Goal: Communication & Community: Answer question/provide support

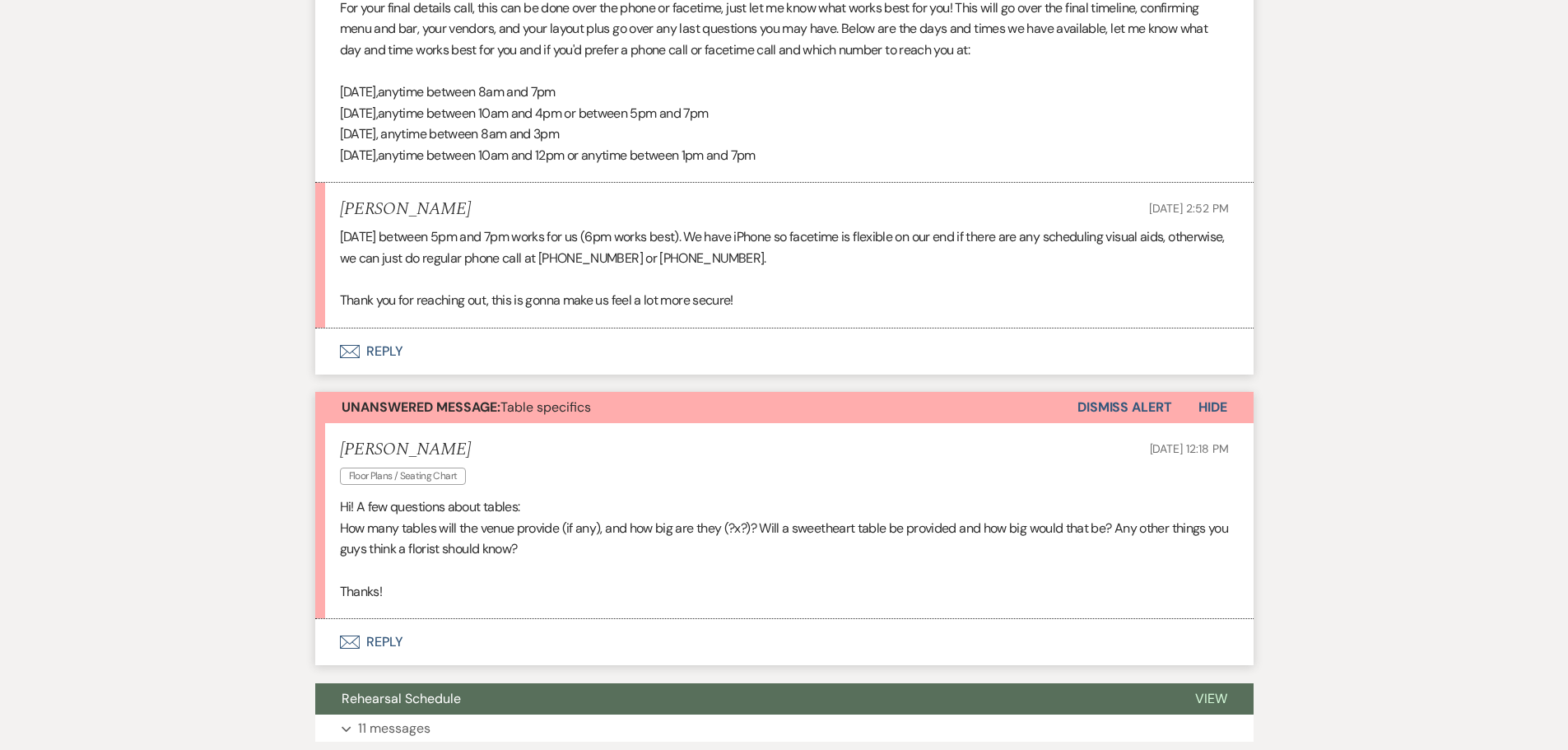
scroll to position [953, 0]
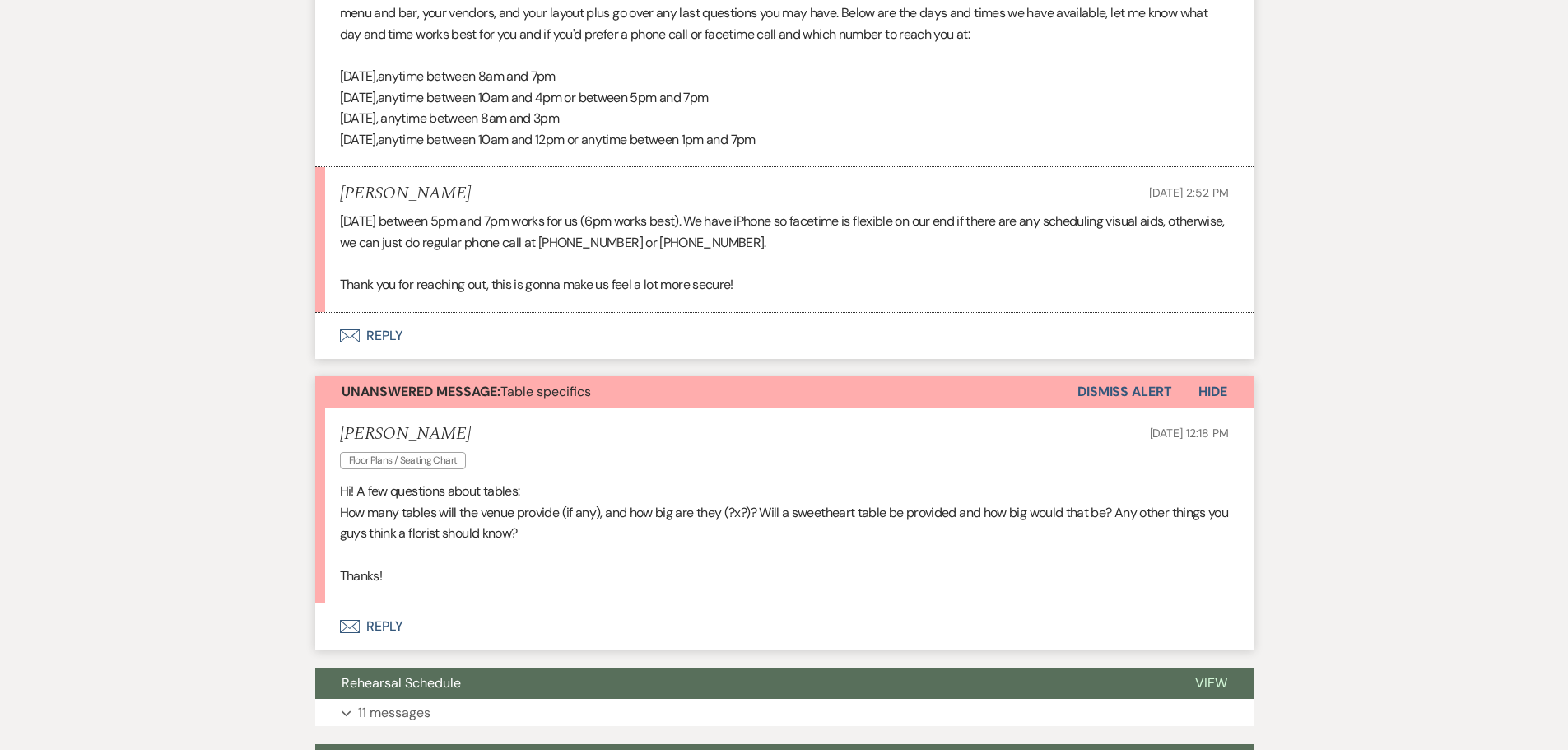
click at [1145, 386] on button "Dismiss Alert" at bounding box center [1124, 392] width 94 height 31
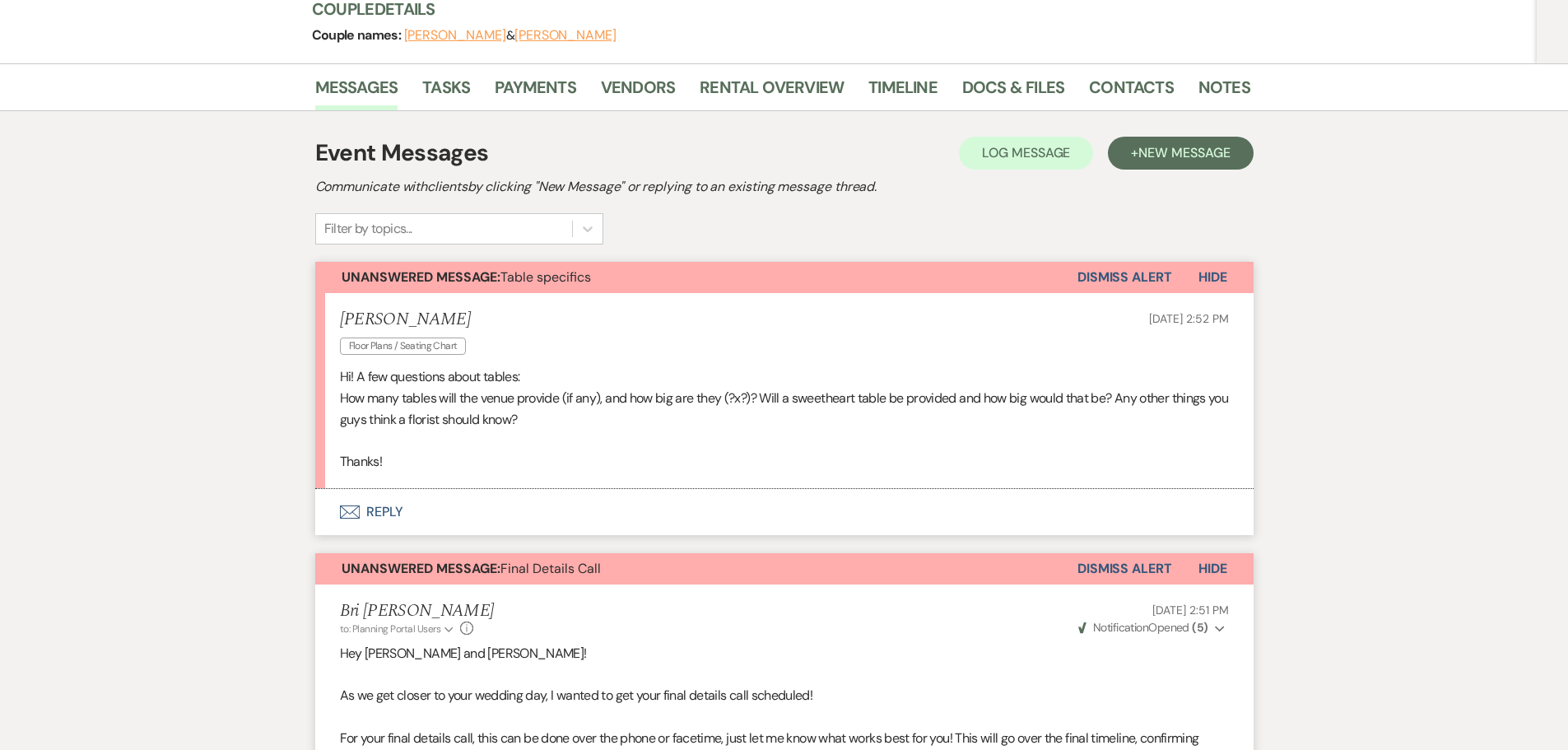
scroll to position [247, 0]
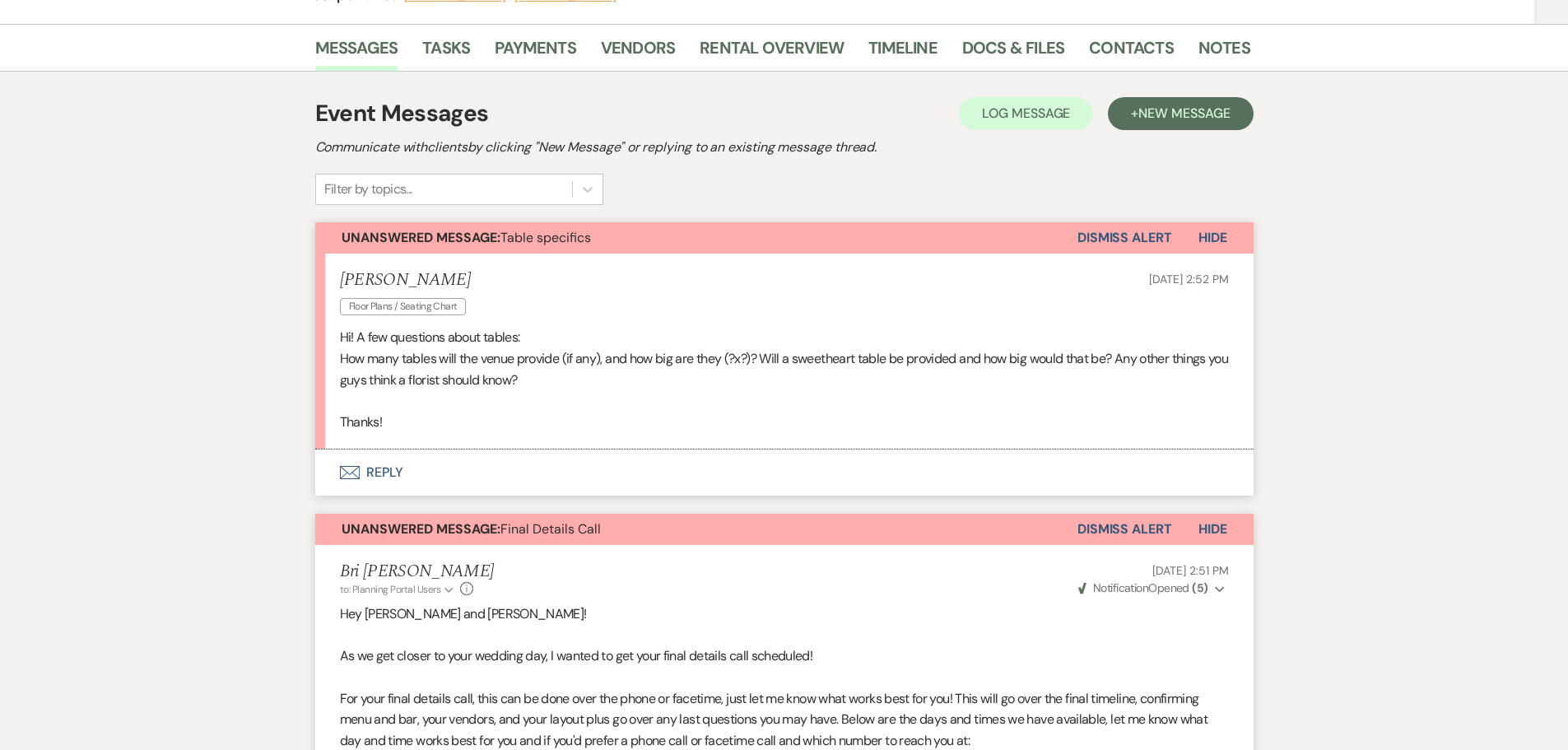
click at [443, 471] on button "Envelope Reply" at bounding box center [784, 472] width 938 height 46
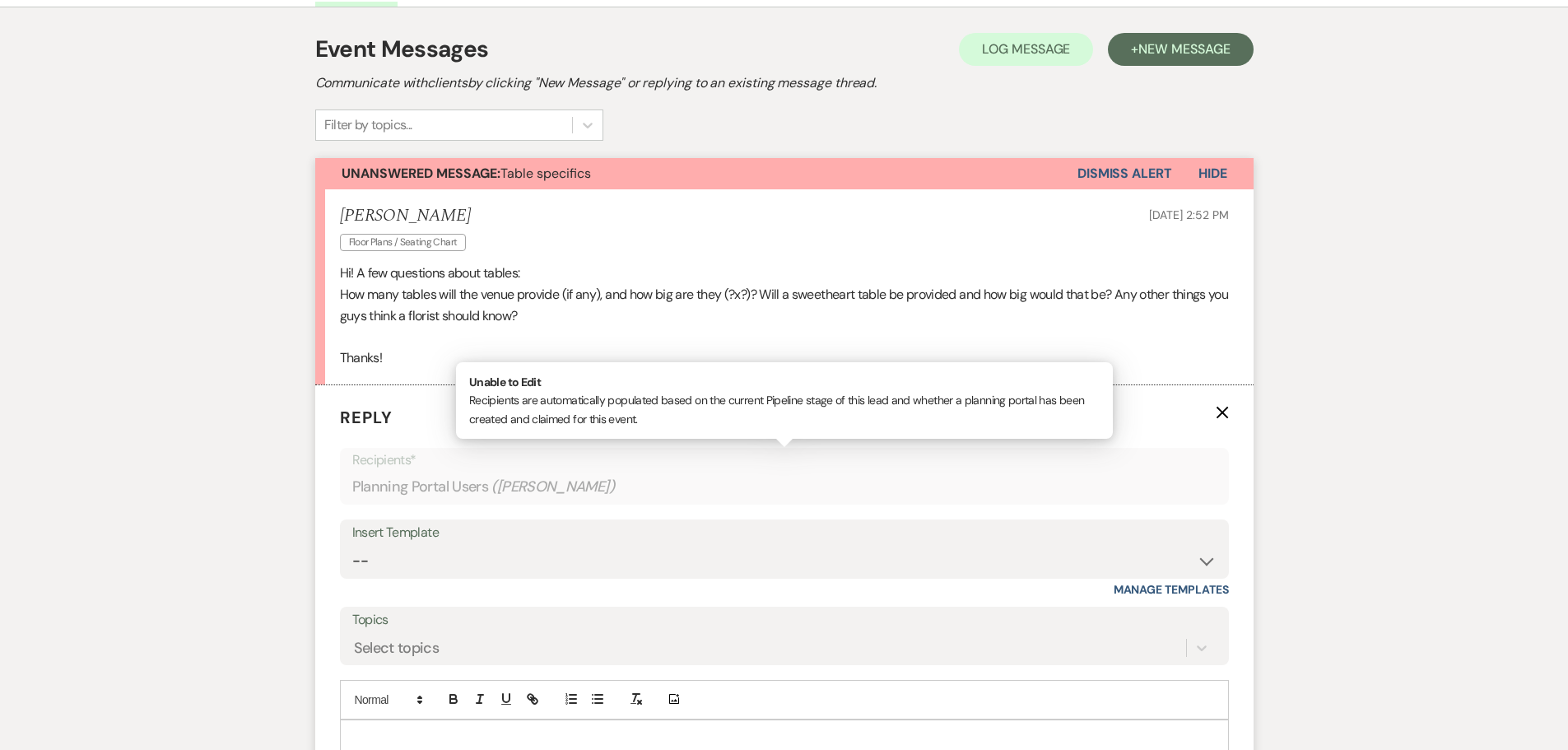
scroll to position [411, 0]
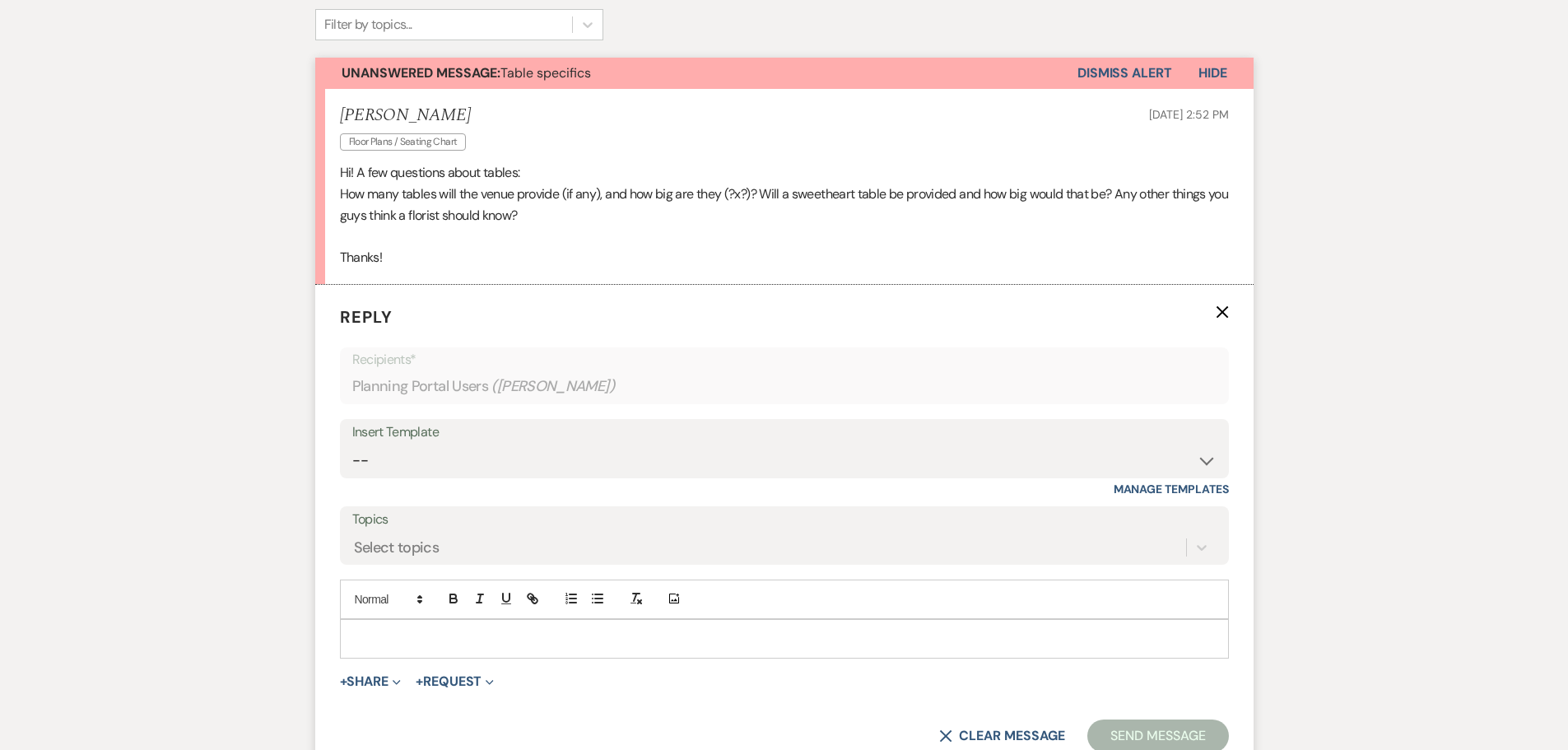
click at [464, 644] on p at bounding box center [784, 638] width 862 height 18
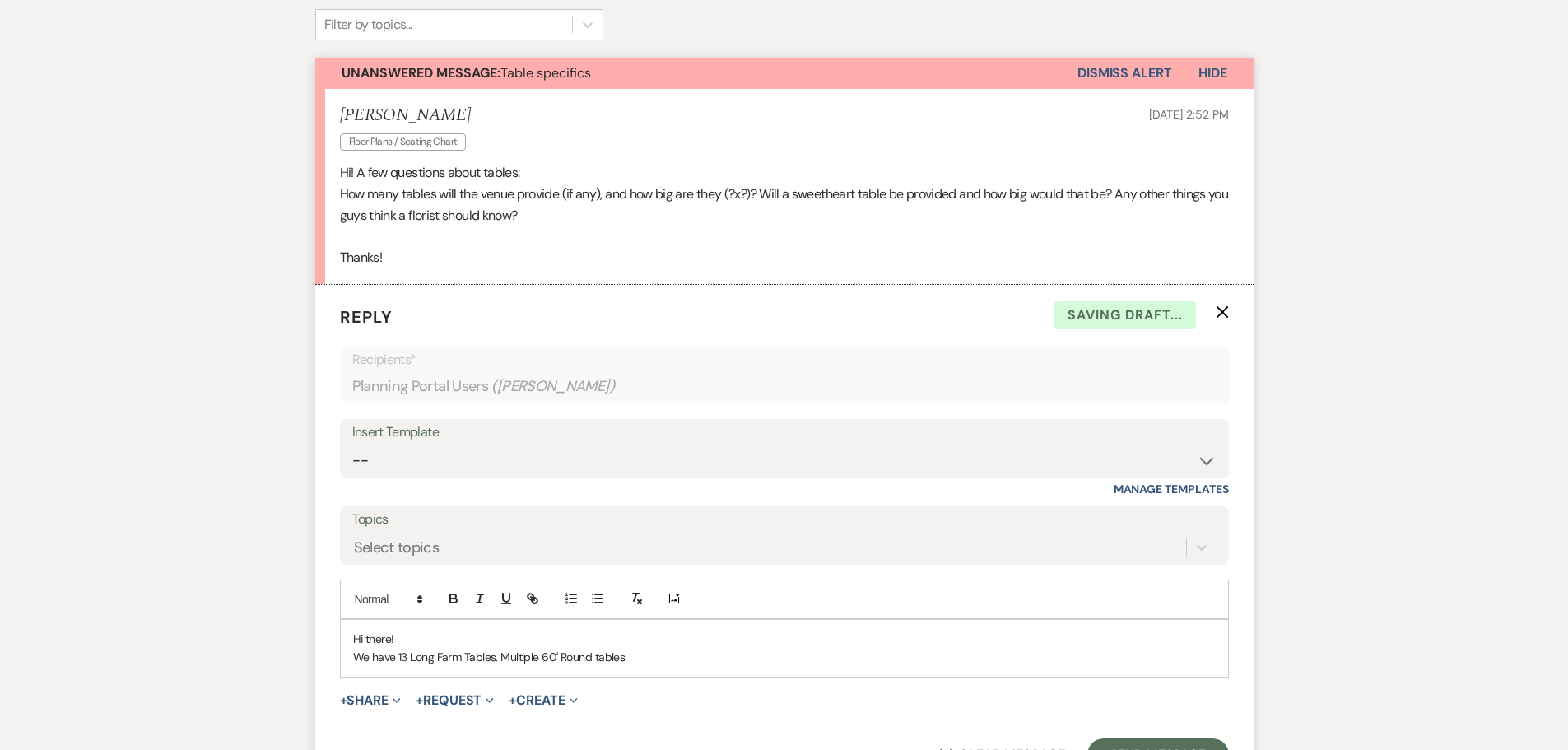
click at [492, 658] on p "We have 13 Long Farm Tables, Multiple 60' Round tables" at bounding box center [784, 656] width 862 height 18
click at [954, 663] on p "We have 13 Long Farm Tables (they seat up to 12 guests with 5 on each side and …" at bounding box center [784, 656] width 862 height 18
click at [879, 652] on p "We have 13 Long Farm Tables (they seat up to 12 guests with 5 on each side and …" at bounding box center [784, 656] width 862 height 18
click at [962, 657] on p "We have 13 Long Farm Tables (they seat up to 12 guests with 5 on each side and …" at bounding box center [784, 656] width 862 height 18
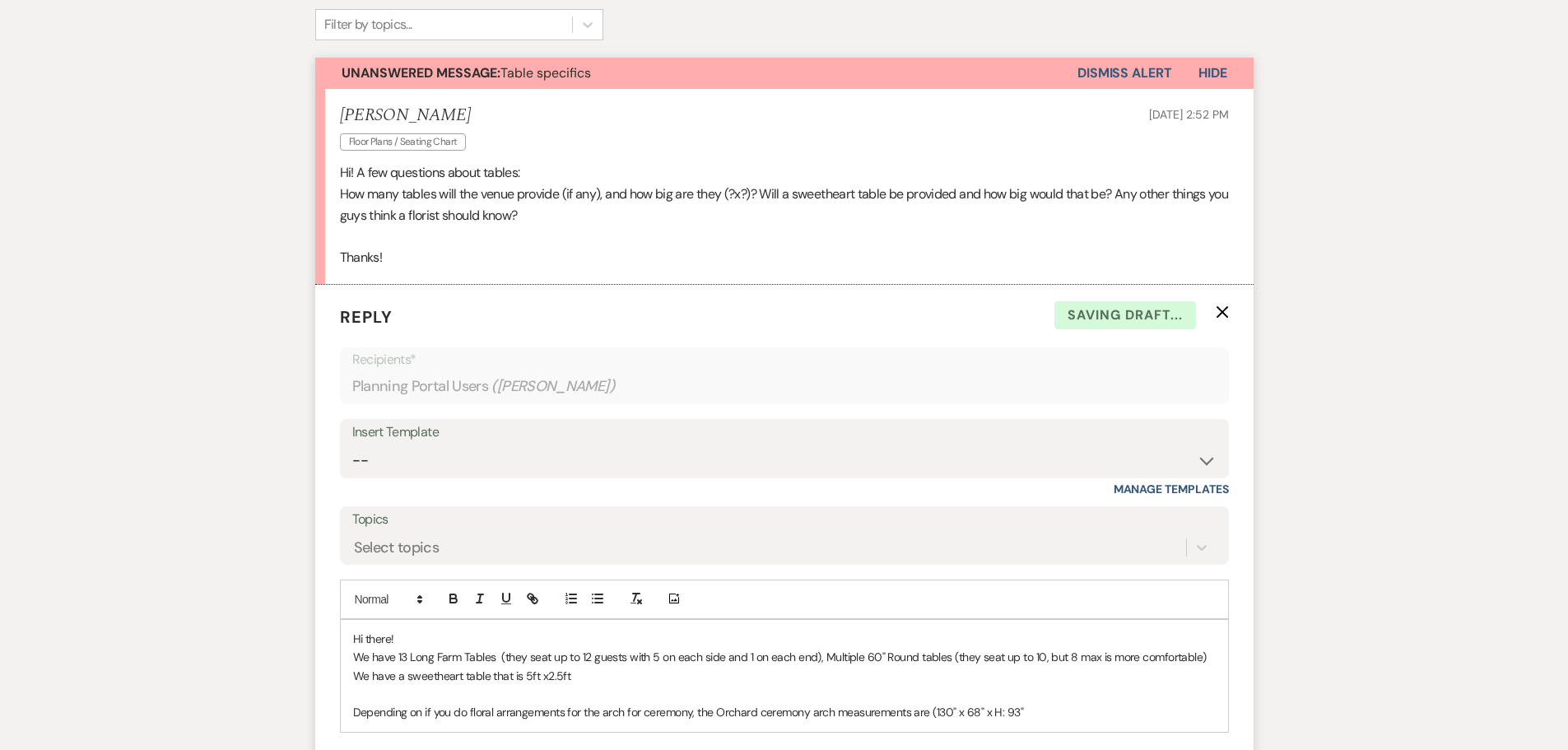
click at [964, 716] on p "Depending on if you do floral arrangements for the arch for ceremony, the Orcha…" at bounding box center [784, 711] width 862 height 18
click at [931, 717] on p "Depending on if you do floral arrangements for the arch for ceremony, the Orcha…" at bounding box center [784, 711] width 862 height 18
click at [1055, 713] on p "Depending on if you do floral arrangements for the arch for ceremony, the Orcha…" at bounding box center [784, 711] width 862 height 18
click at [680, 729] on p "Depending on if you do floral arrangements for the arch for ceremony, the Orcha…" at bounding box center [784, 721] width 862 height 37
click at [564, 708] on p "Depending on if you do floral arrangements for the arch for ceremony, the Orcha…" at bounding box center [784, 721] width 862 height 37
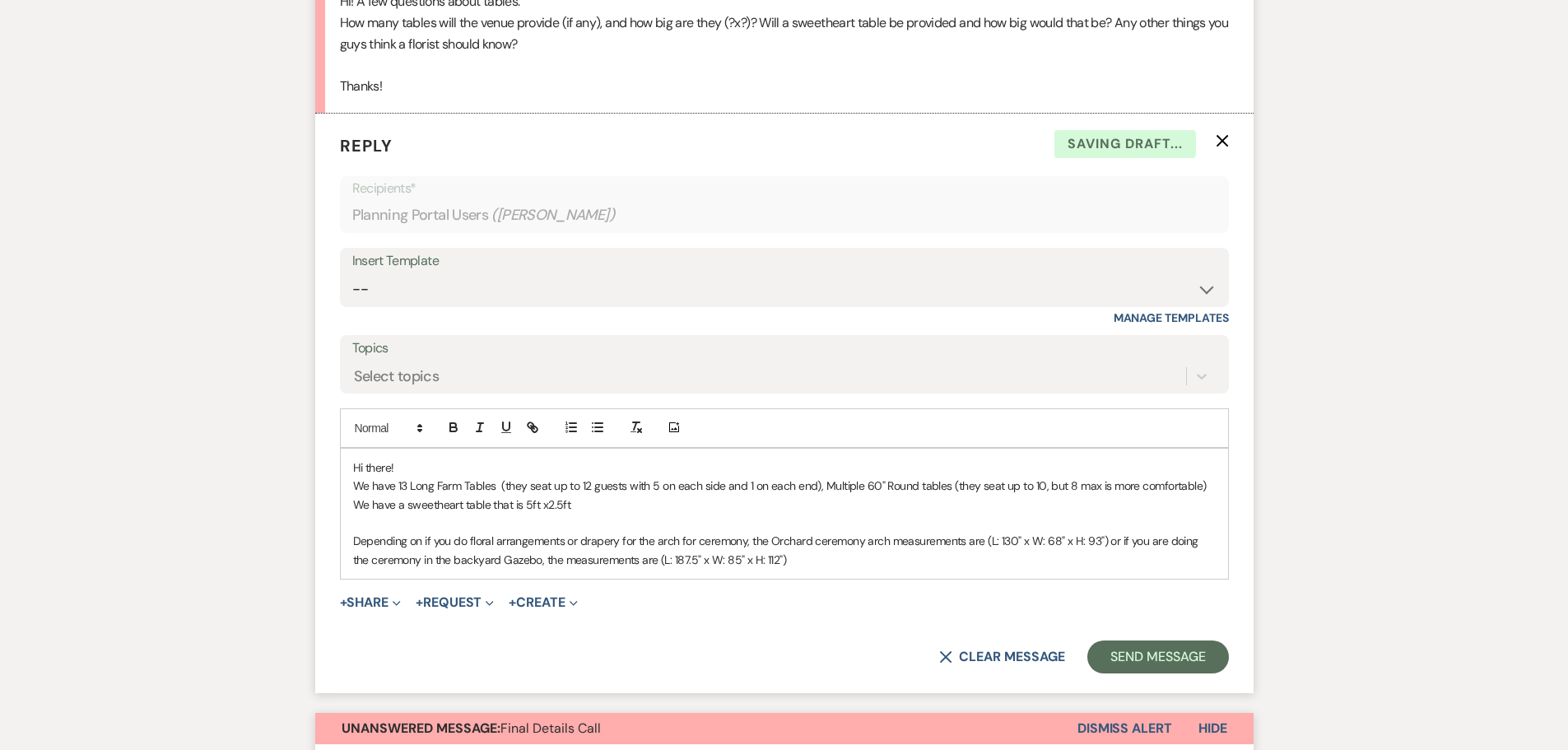
scroll to position [658, 0]
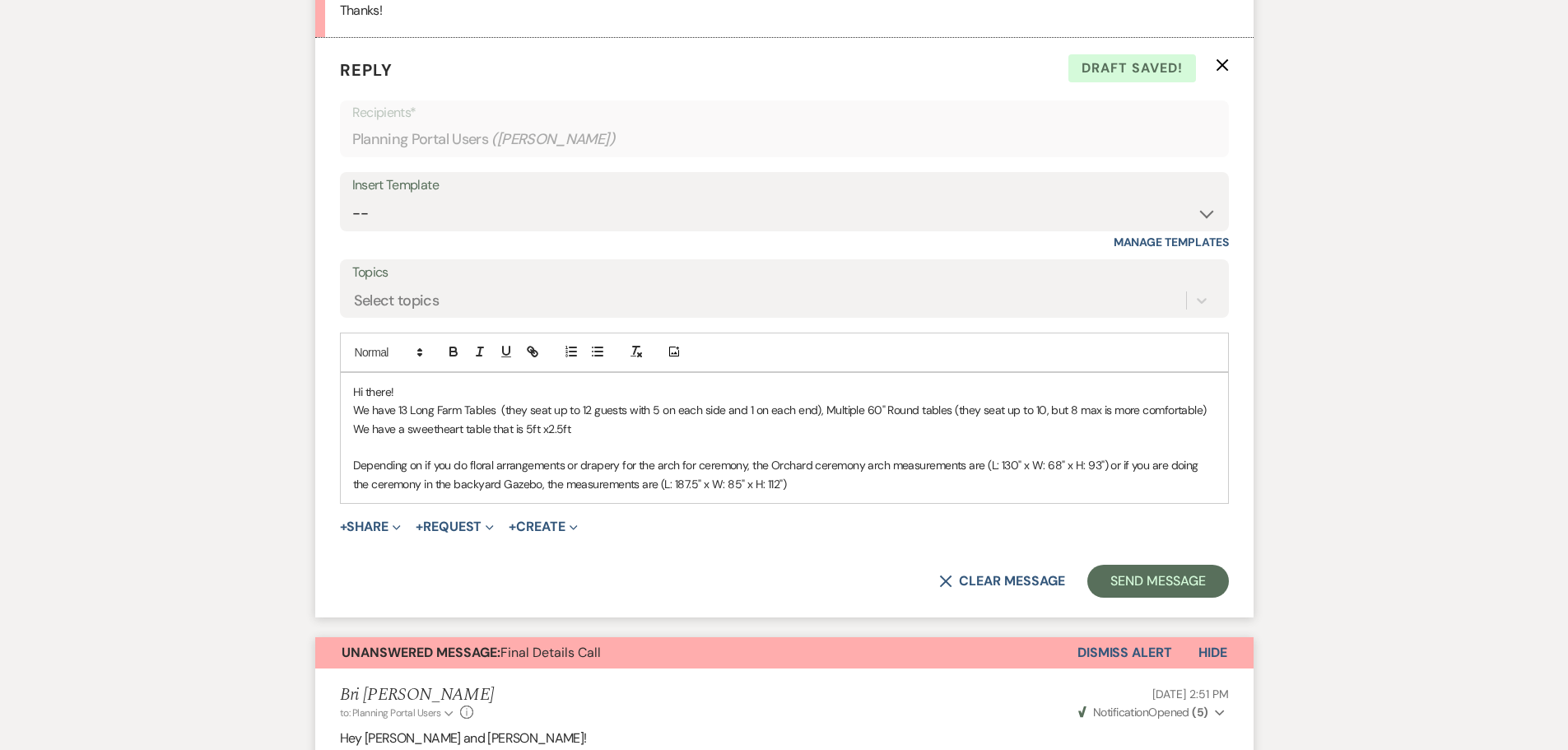
click at [830, 482] on p "Depending on if you do floral arrangements or drapery for the arch for ceremony…" at bounding box center [784, 475] width 862 height 37
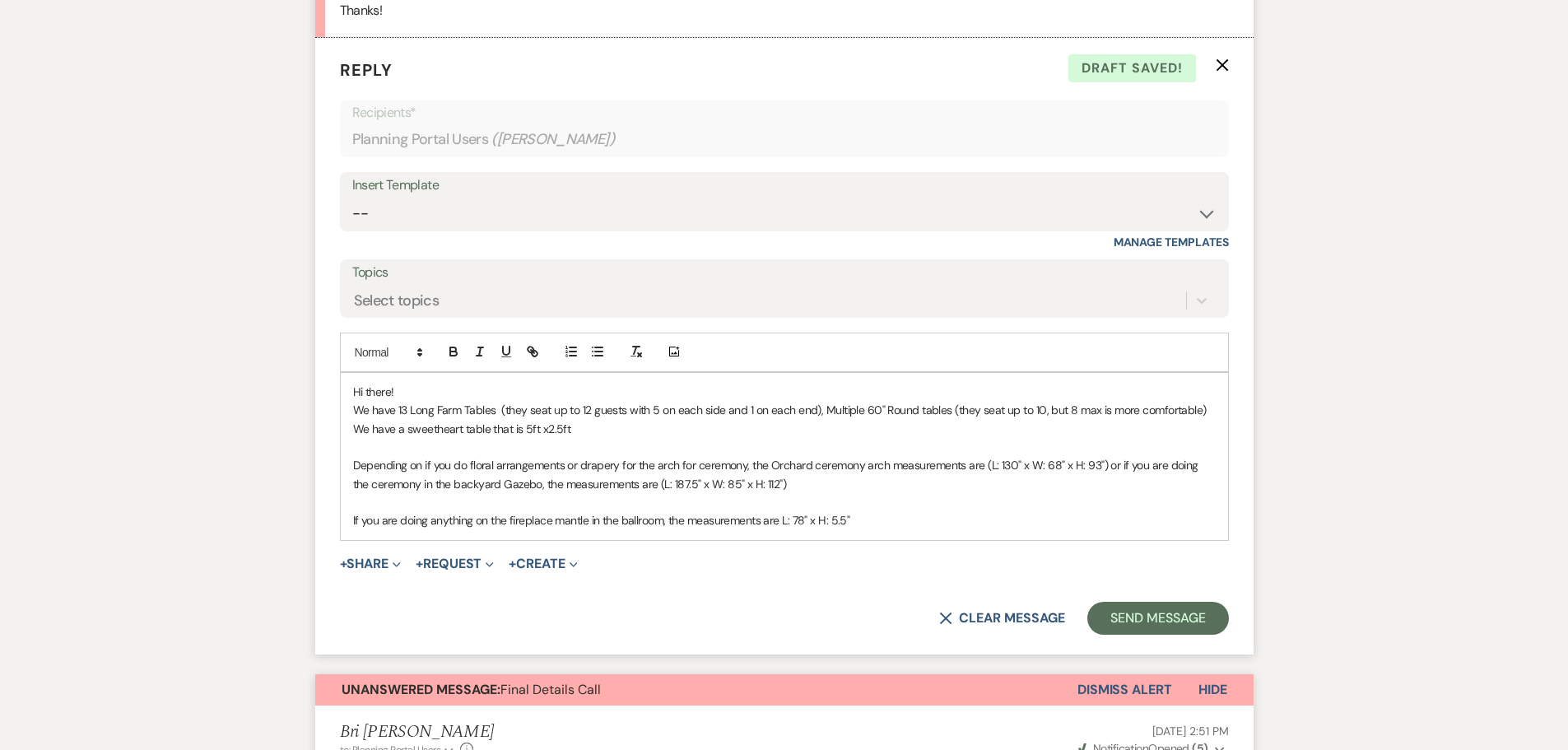
click at [451, 389] on p "Hi there!" at bounding box center [784, 391] width 862 height 18
click at [582, 430] on p "We have a sweetheart table that is 5ft x2.5ft" at bounding box center [784, 428] width 862 height 18
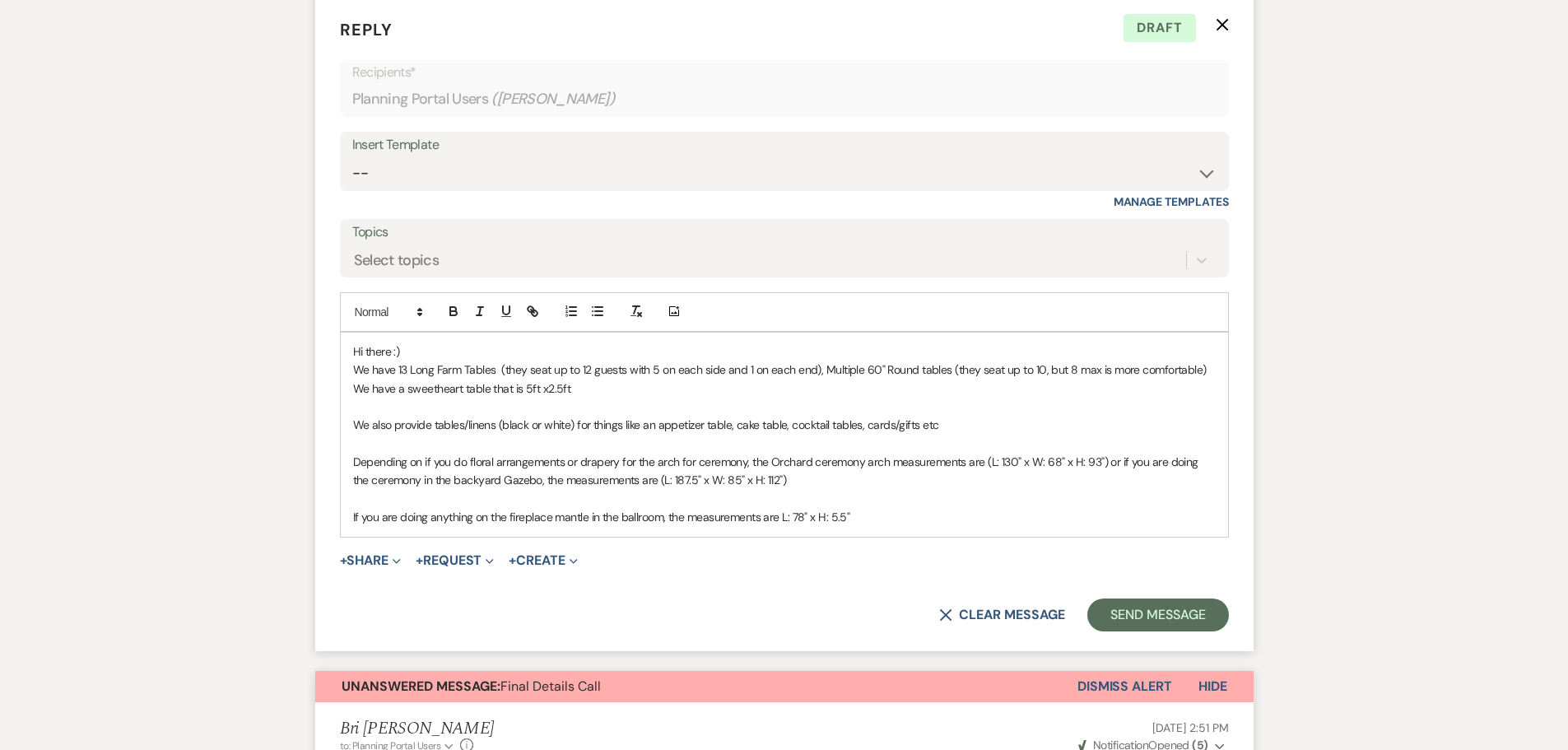
scroll to position [741, 0]
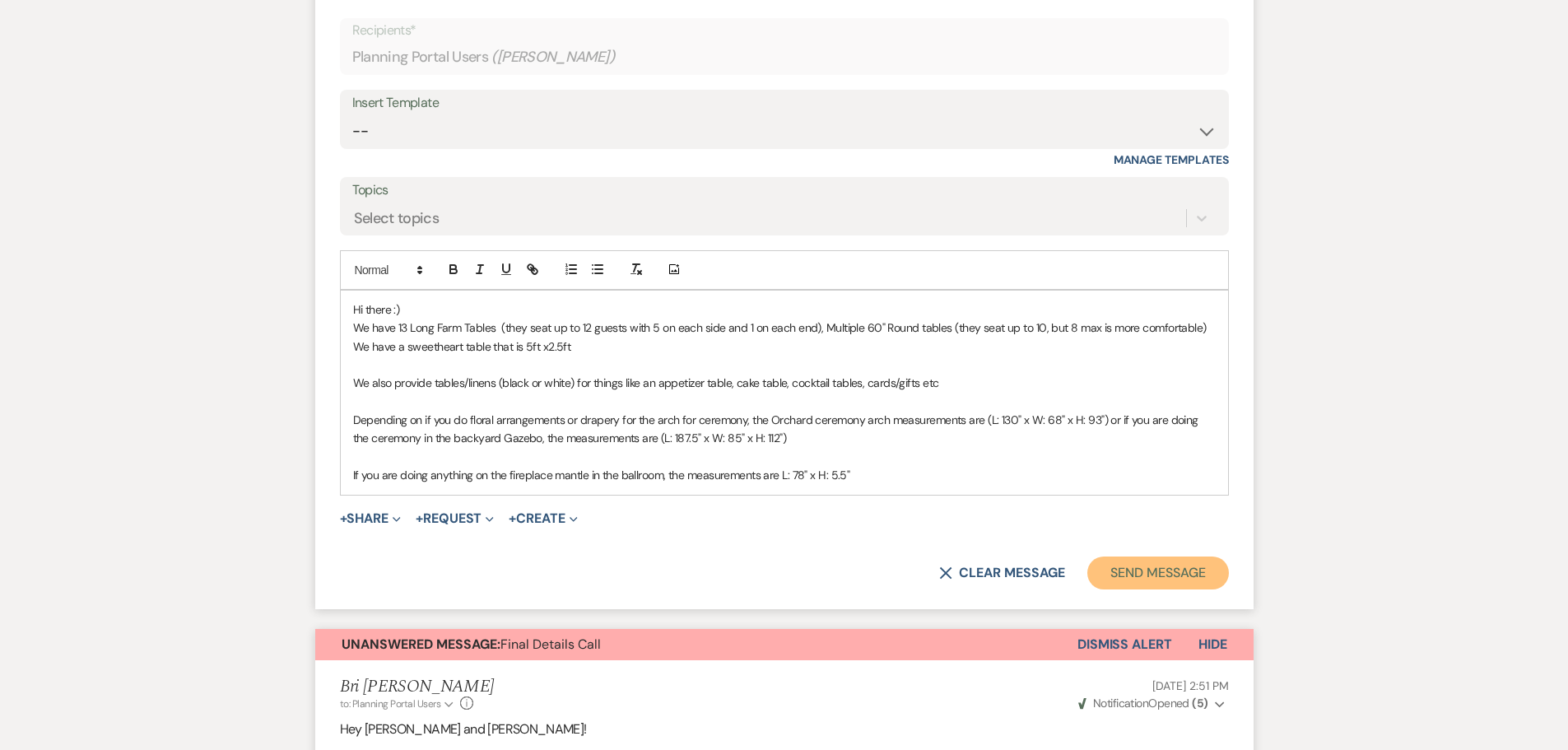
click at [1143, 579] on button "Send Message" at bounding box center [1158, 572] width 141 height 33
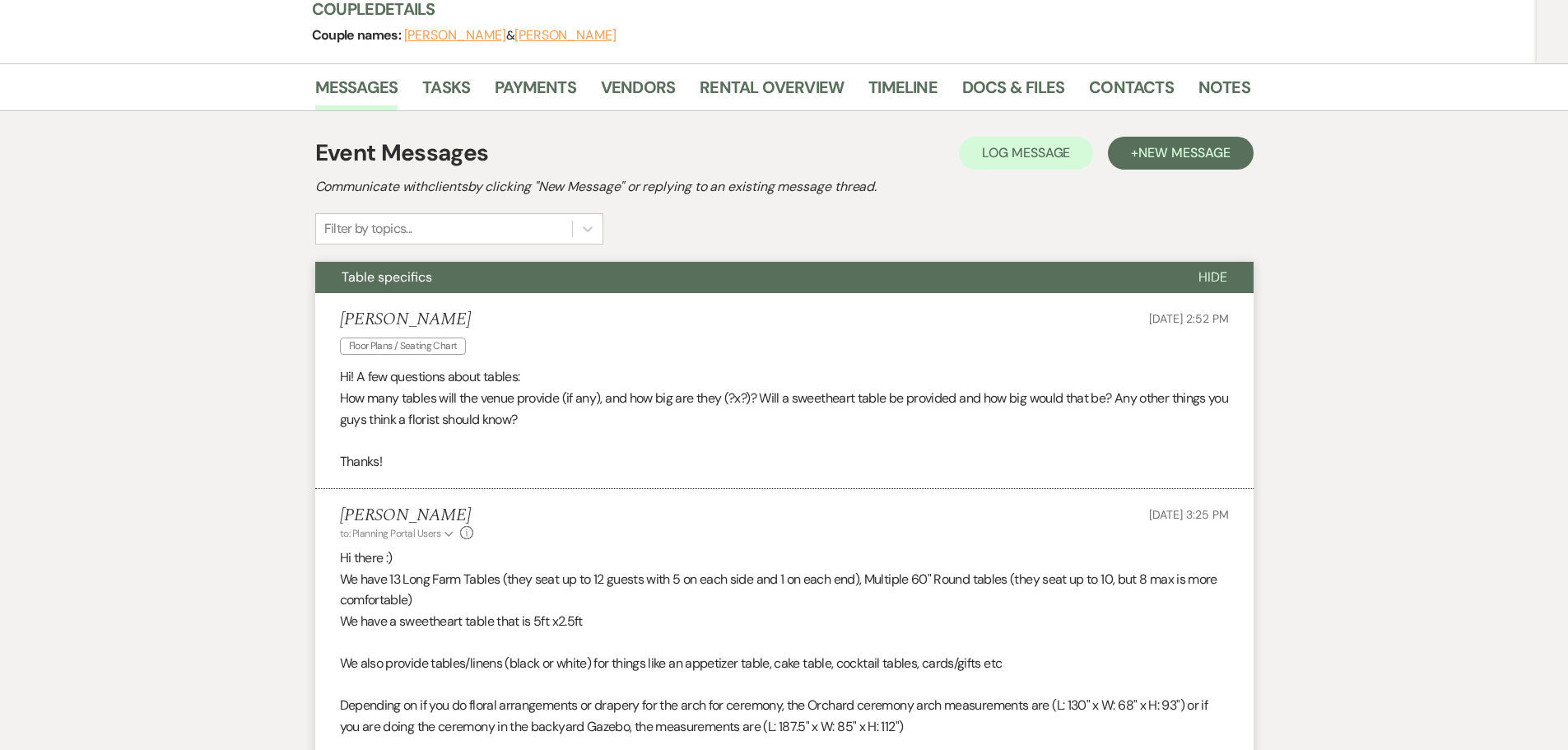
scroll to position [0, 0]
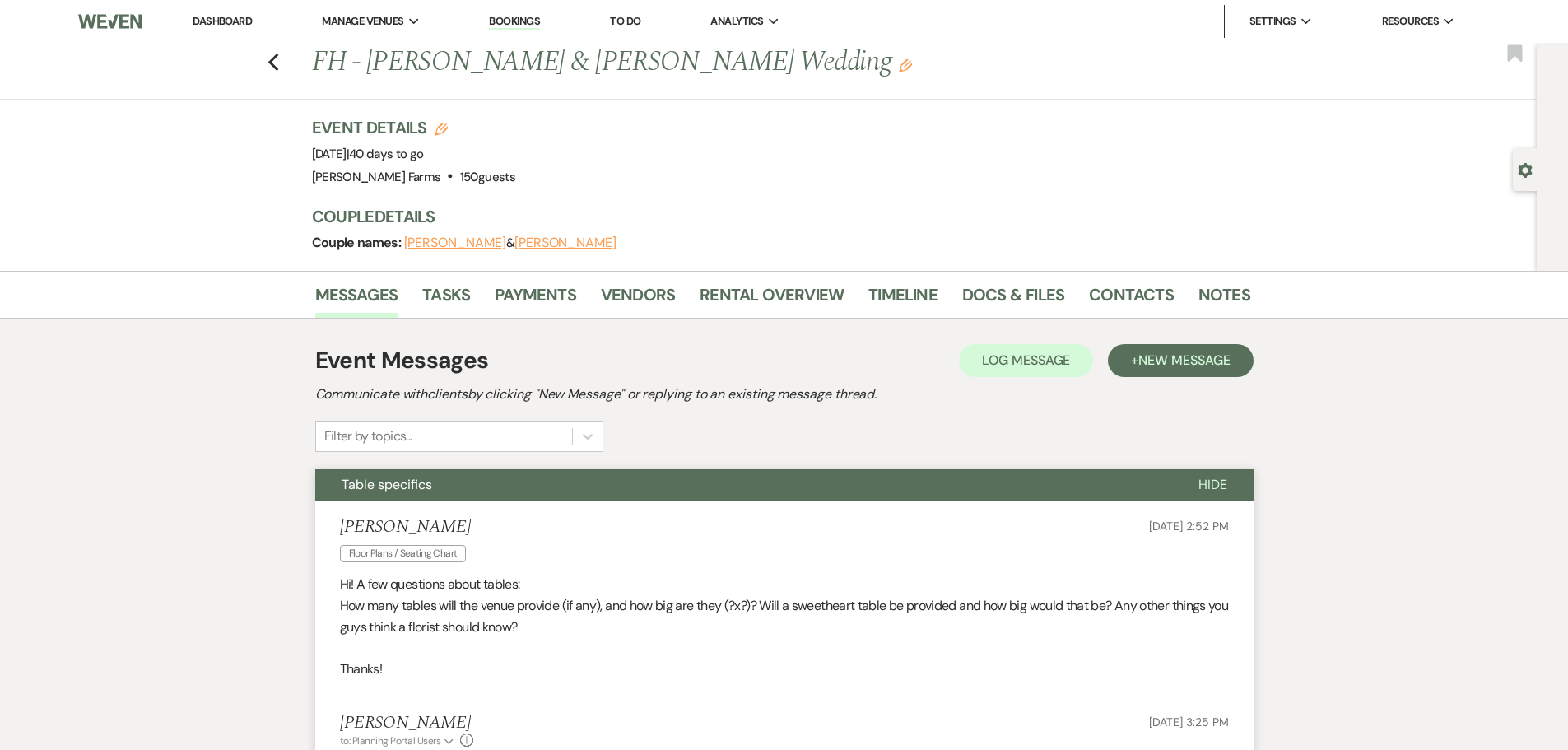
click at [225, 20] on link "Dashboard" at bounding box center [223, 20] width 59 height 14
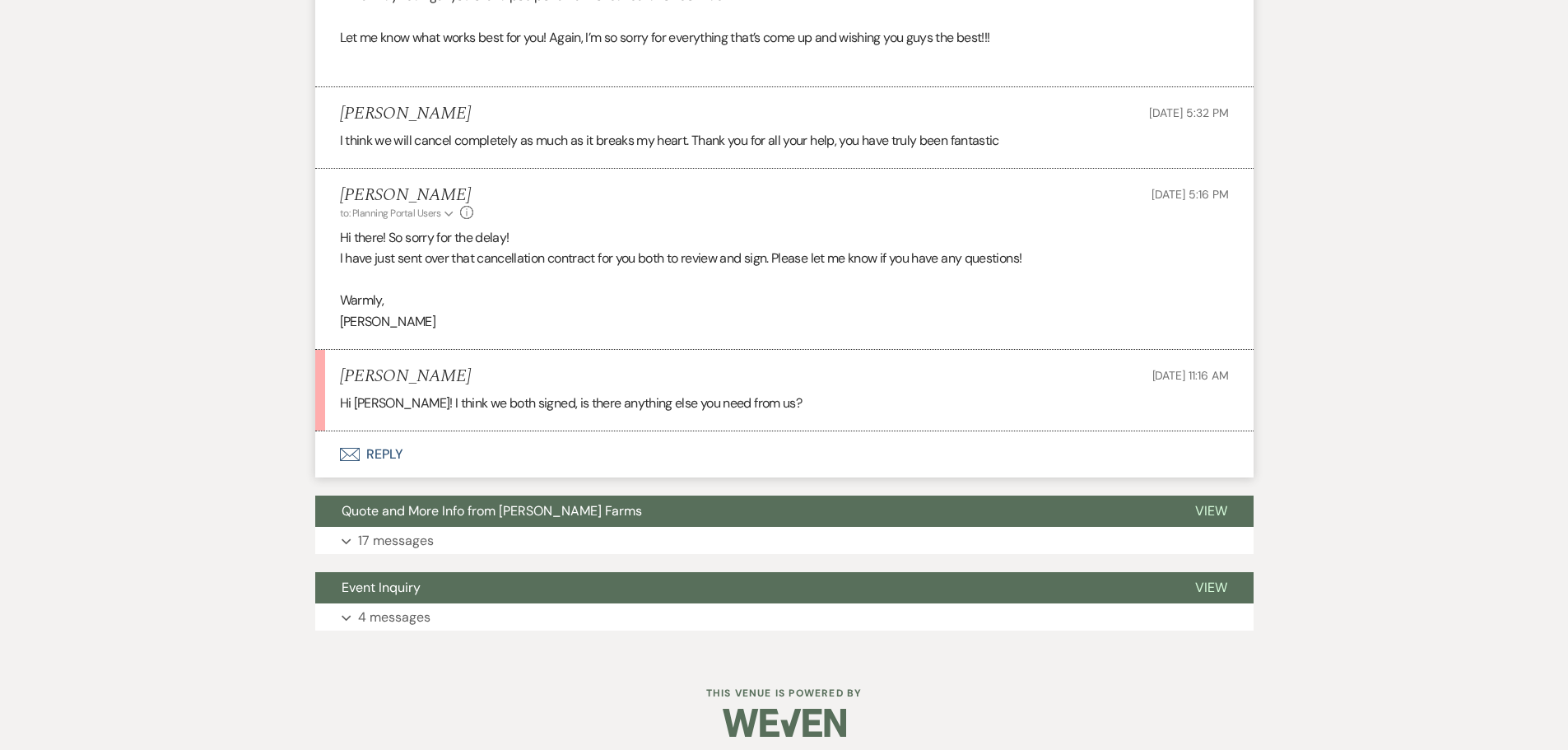
click at [459, 448] on button "Envelope Reply" at bounding box center [784, 454] width 938 height 46
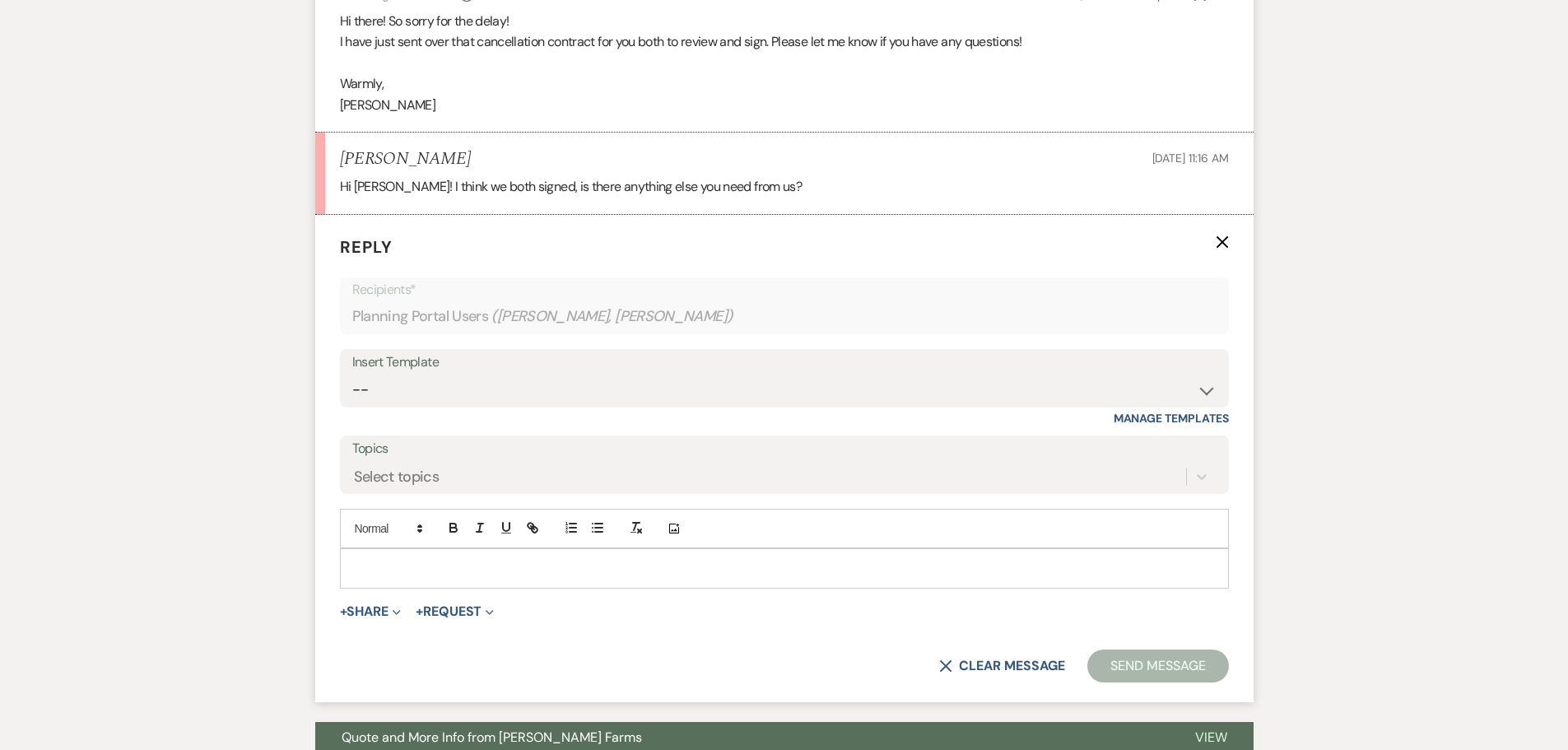
scroll to position [1968, 0]
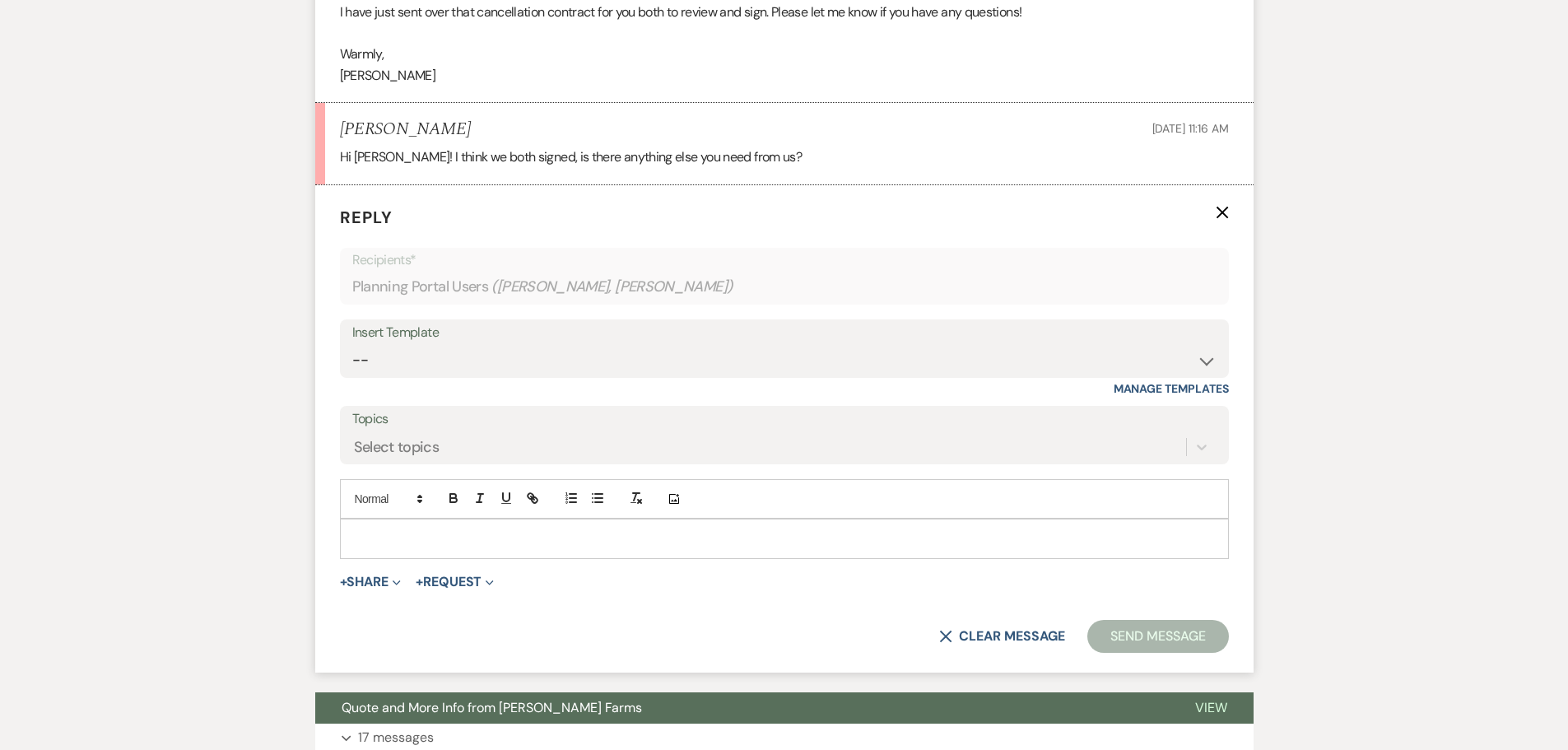
click at [449, 555] on div at bounding box center [784, 538] width 887 height 38
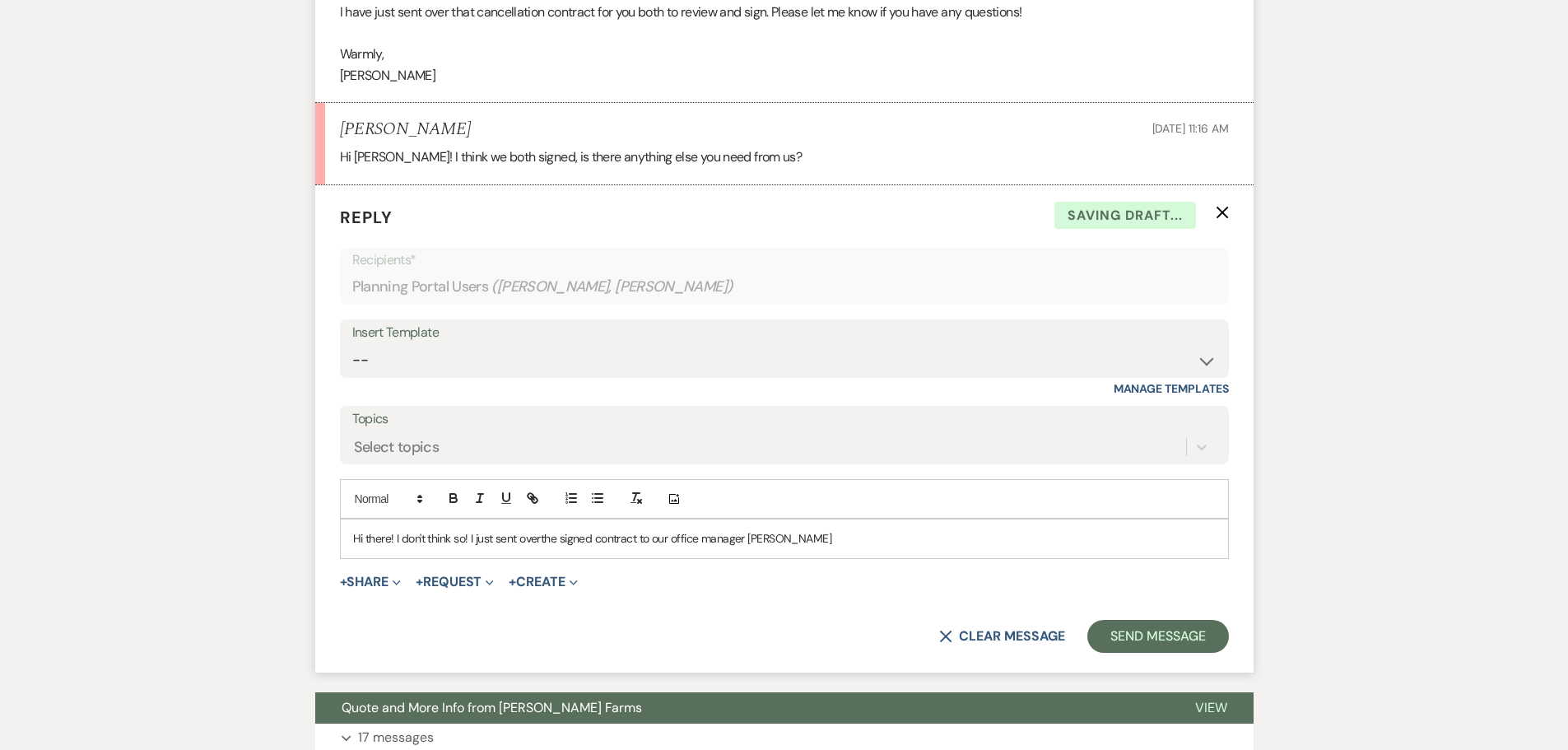
click at [542, 536] on p "Hi there! I don't think so! I just sent overthe signed contract to our office m…" at bounding box center [784, 538] width 862 height 18
click at [797, 545] on p "Hi there! I don't think so! I just sent over the signed contract to our office …" at bounding box center [784, 538] width 862 height 18
click at [597, 538] on p "Hi there! I don't think so! I just sent over the signed contract to our office …" at bounding box center [784, 538] width 862 height 18
click at [851, 540] on p "Hi there! I don't think so! I just sent over the signed cancellation contract t…" at bounding box center [784, 538] width 862 height 18
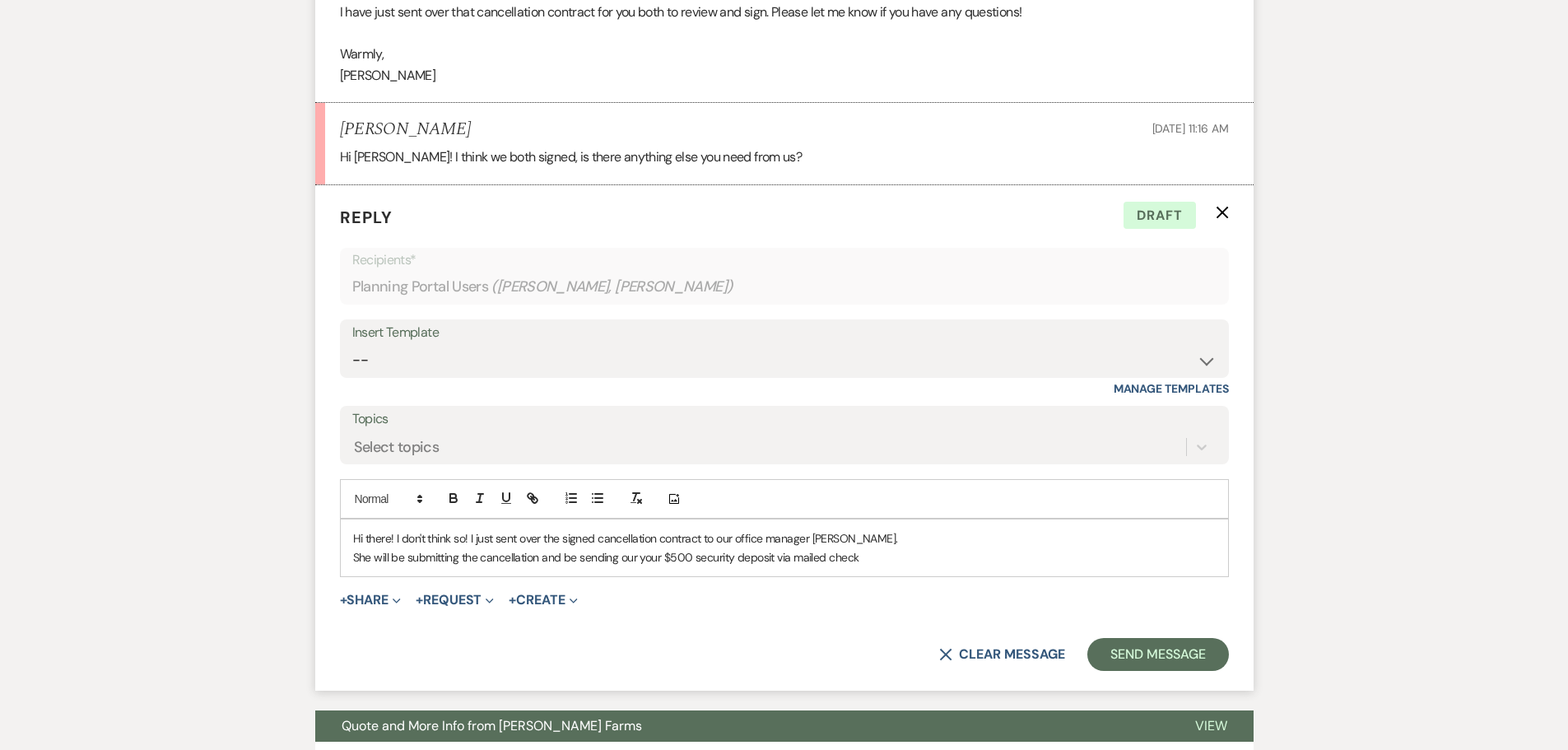
click at [883, 546] on p "Hi there! I don't think so! I just sent over the signed cancellation contract t…" at bounding box center [784, 538] width 862 height 18
click at [872, 559] on p "She will be submitting the cancellation and be sending our your $500 security d…" at bounding box center [784, 556] width 862 height 18
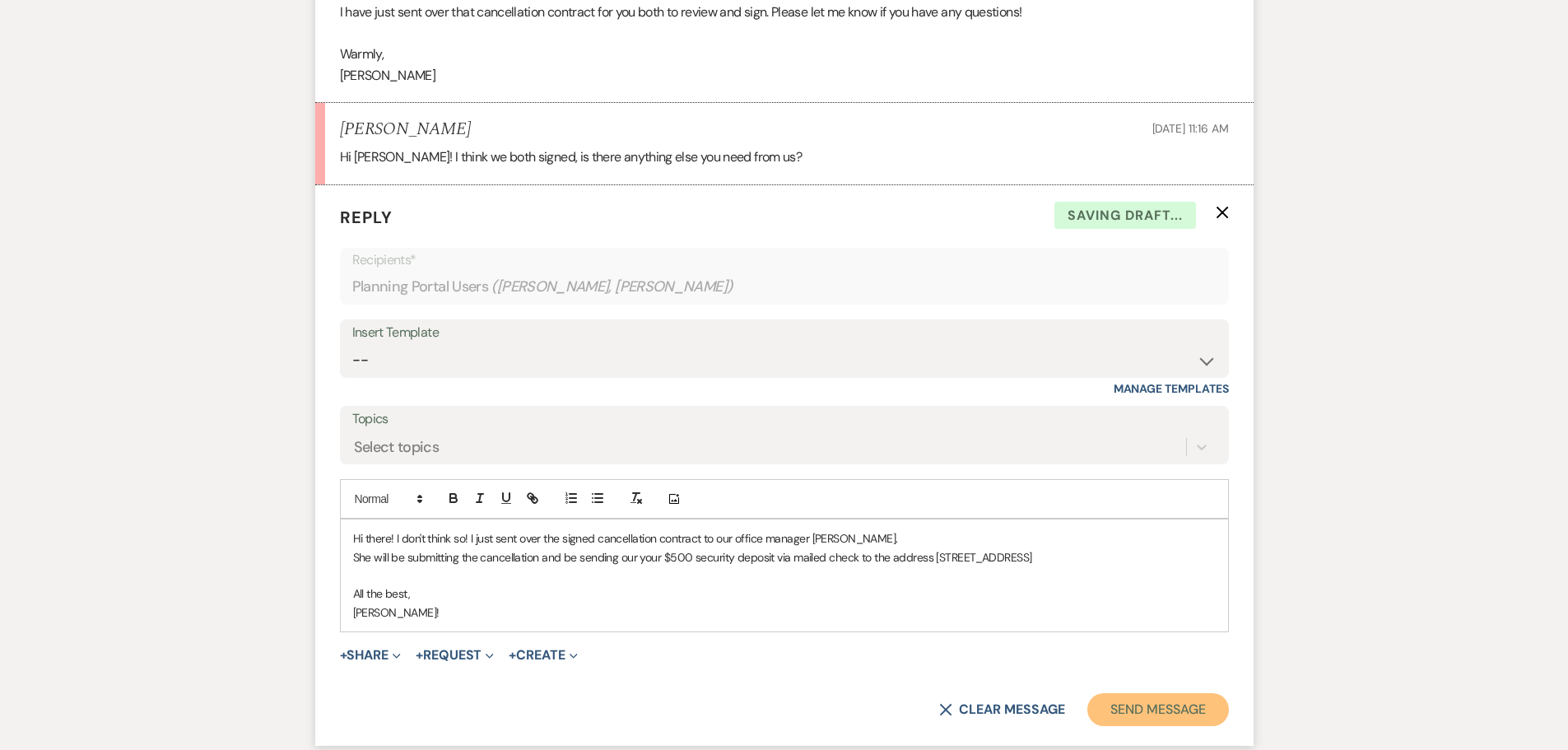
click at [1170, 707] on button "Send Message" at bounding box center [1158, 709] width 141 height 33
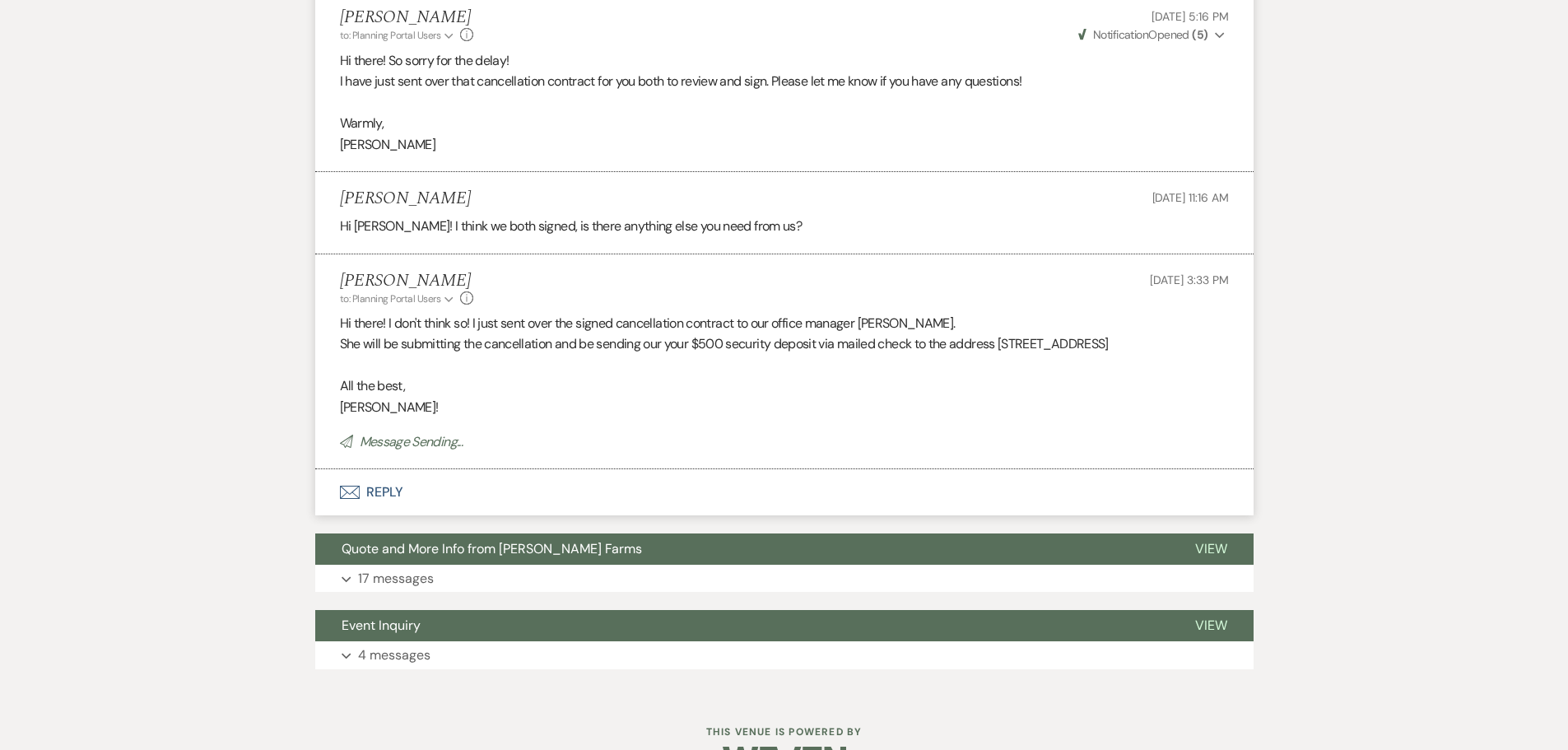
scroll to position [1290, 0]
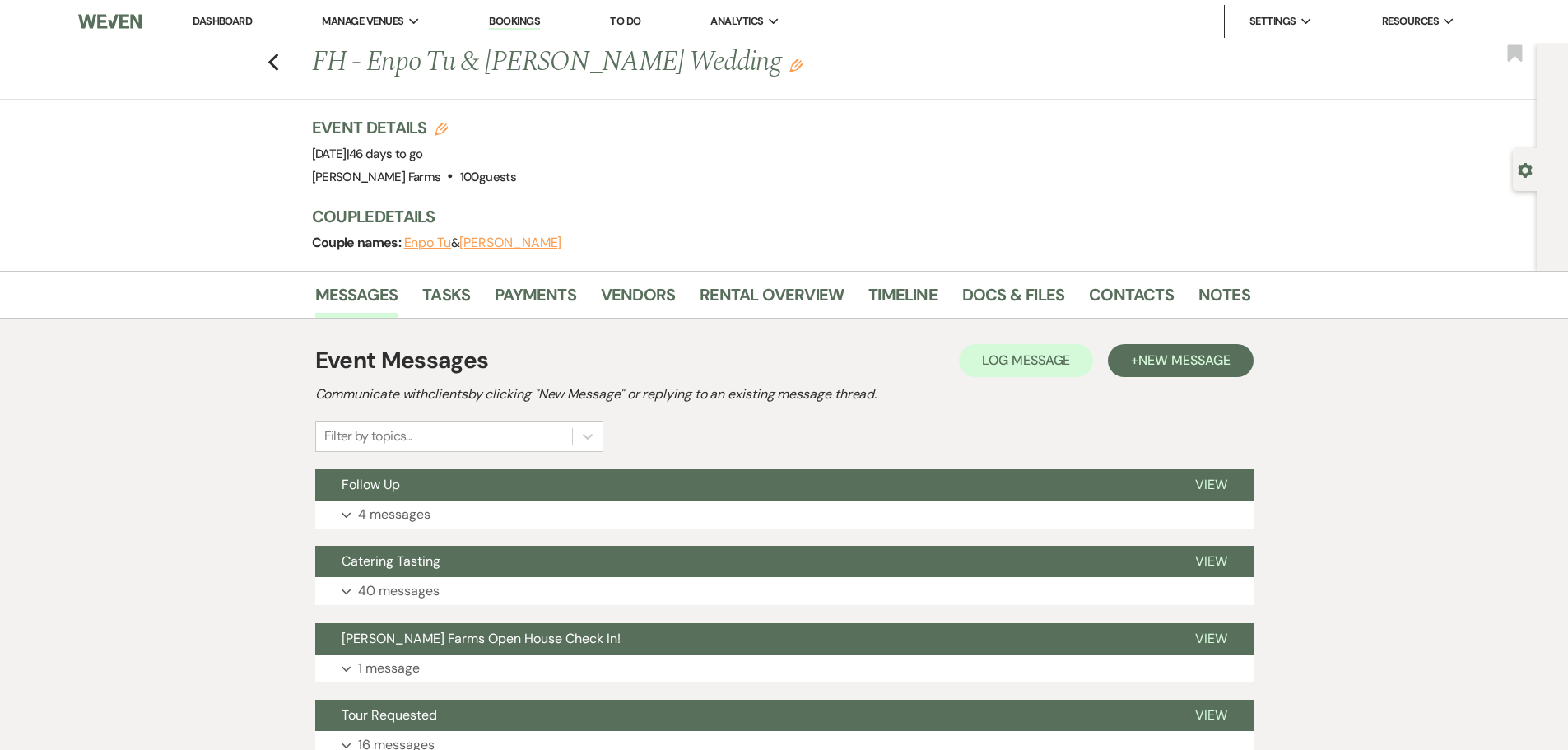
click at [453, 482] on button "Follow Up" at bounding box center [742, 484] width 854 height 31
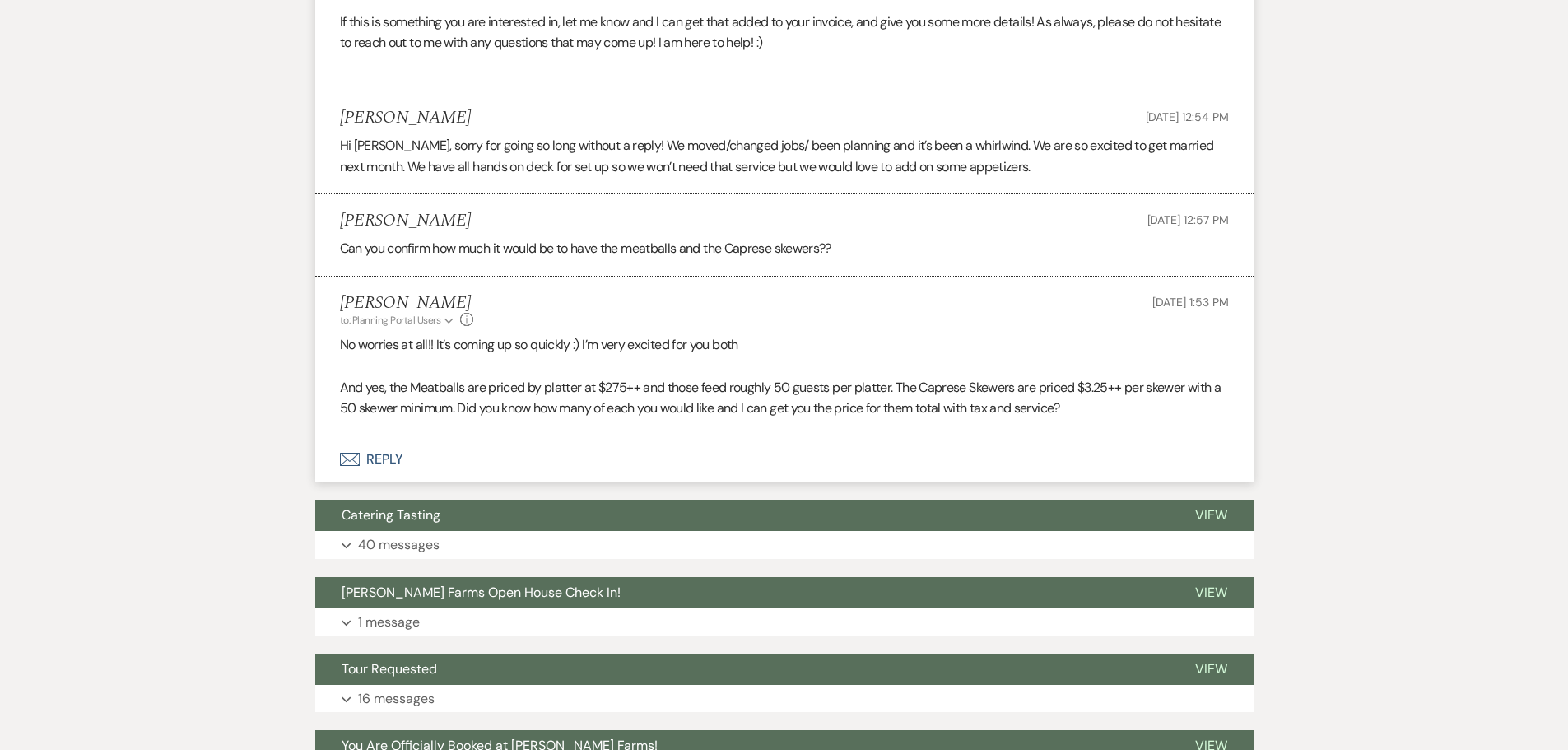
scroll to position [822, 0]
